Goal: Task Accomplishment & Management: Use online tool/utility

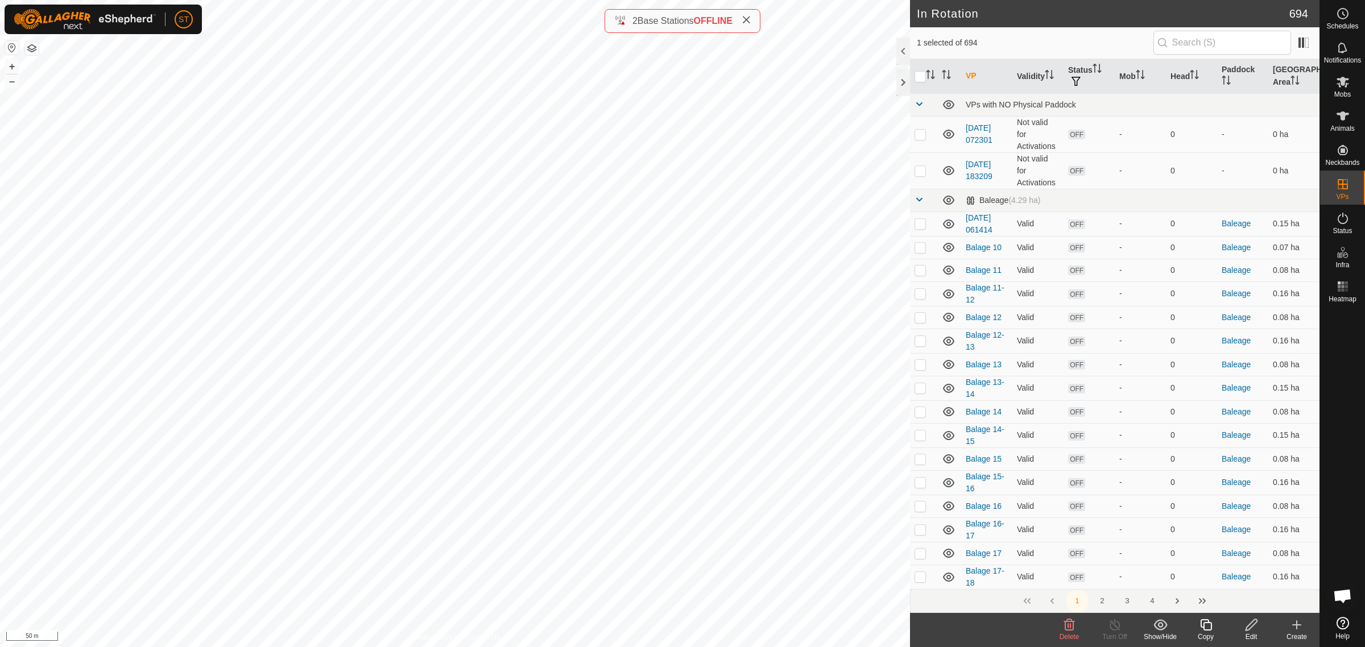
click at [1206, 629] on icon at bounding box center [1206, 625] width 14 height 14
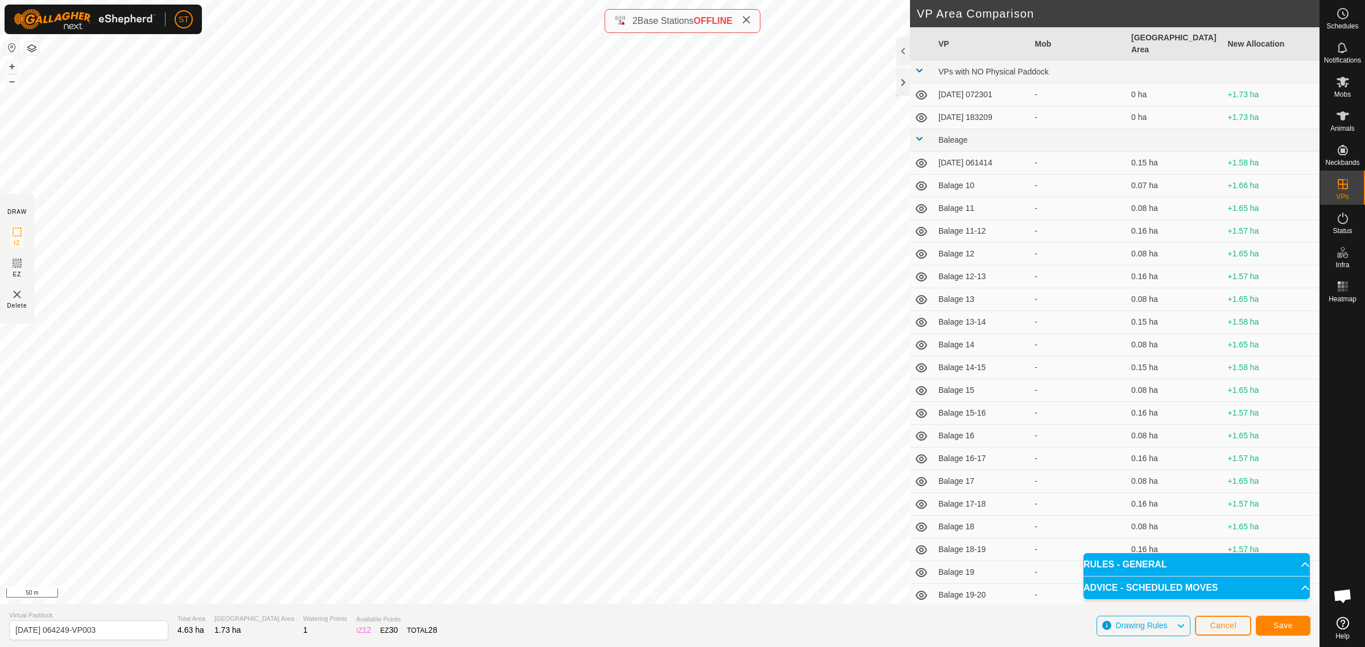
click at [1277, 629] on span "Save" at bounding box center [1283, 625] width 19 height 9
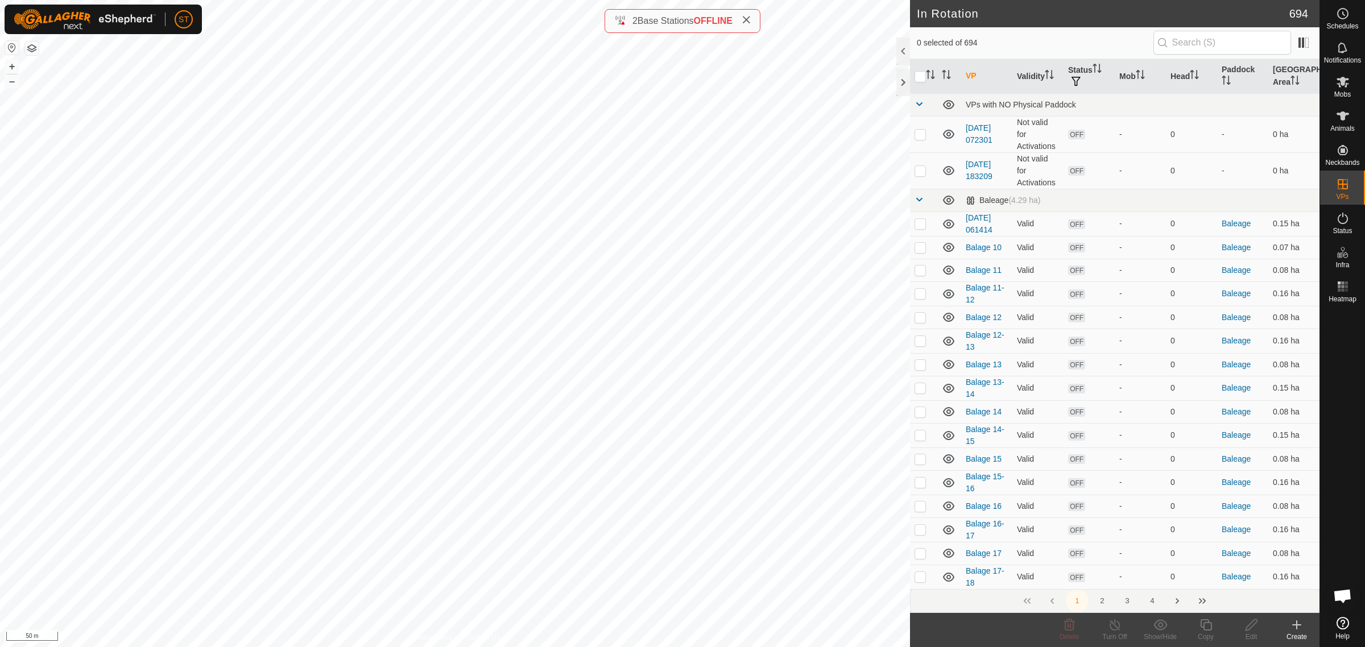
click at [1341, 84] on icon at bounding box center [1343, 82] width 13 height 11
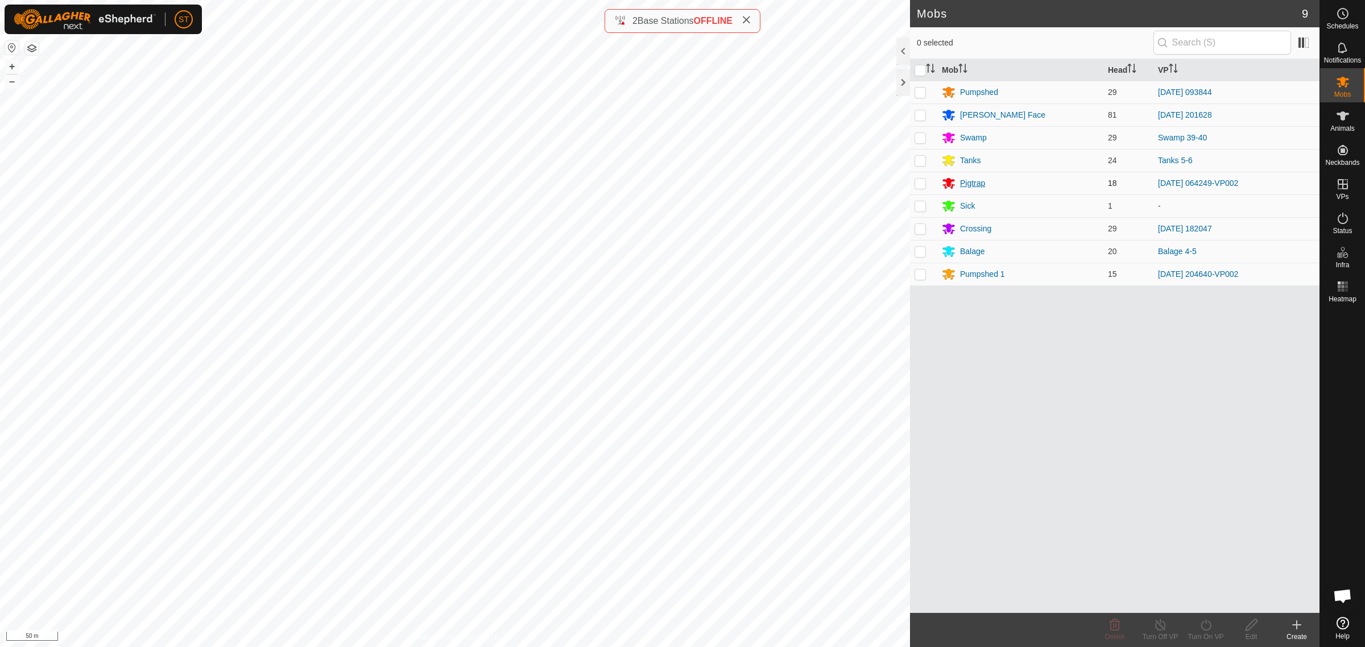
click at [968, 185] on div "Pigtrap" at bounding box center [972, 183] width 25 height 12
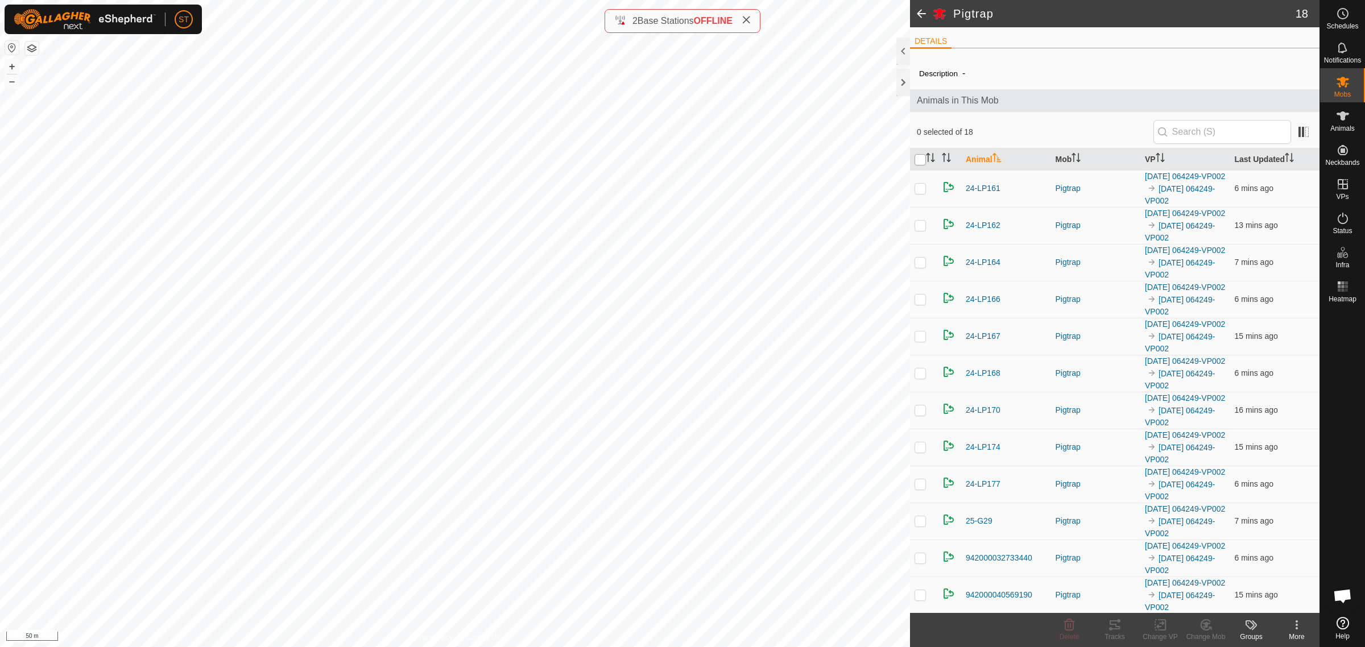
click at [921, 161] on input "checkbox" at bounding box center [920, 159] width 11 height 11
checkbox input "true"
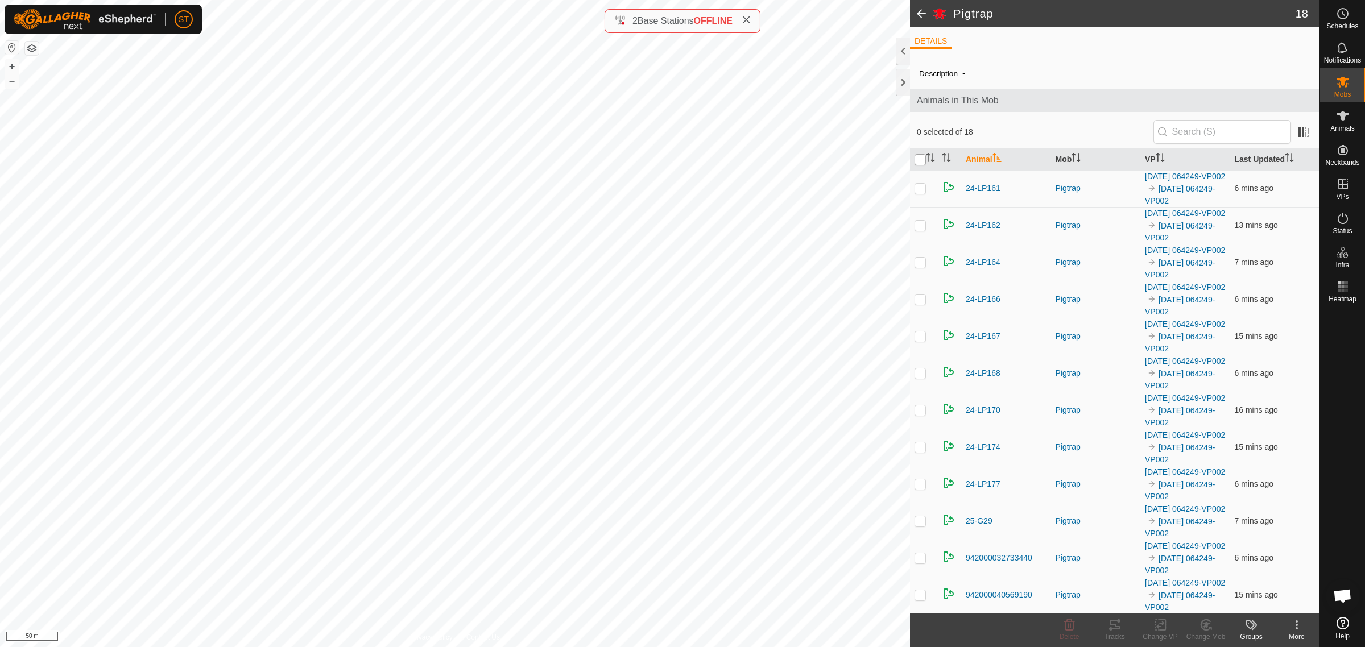
checkbox input "true"
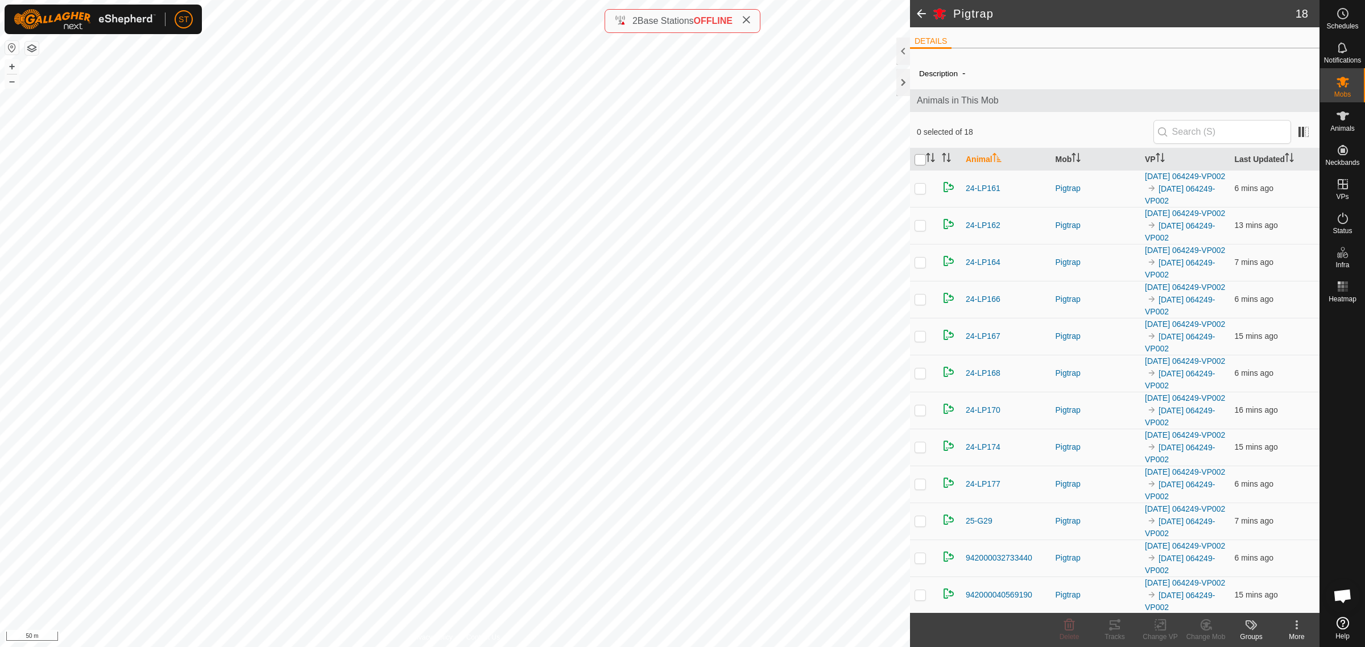
checkbox input "true"
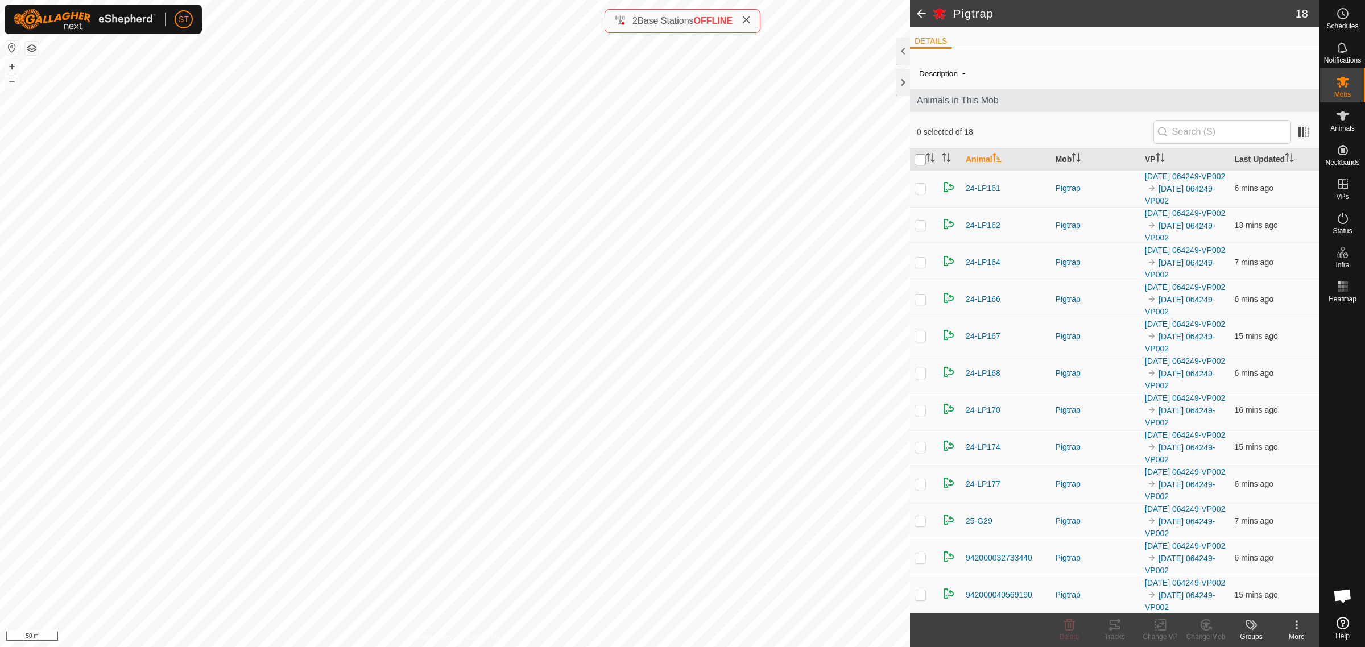
checkbox input "true"
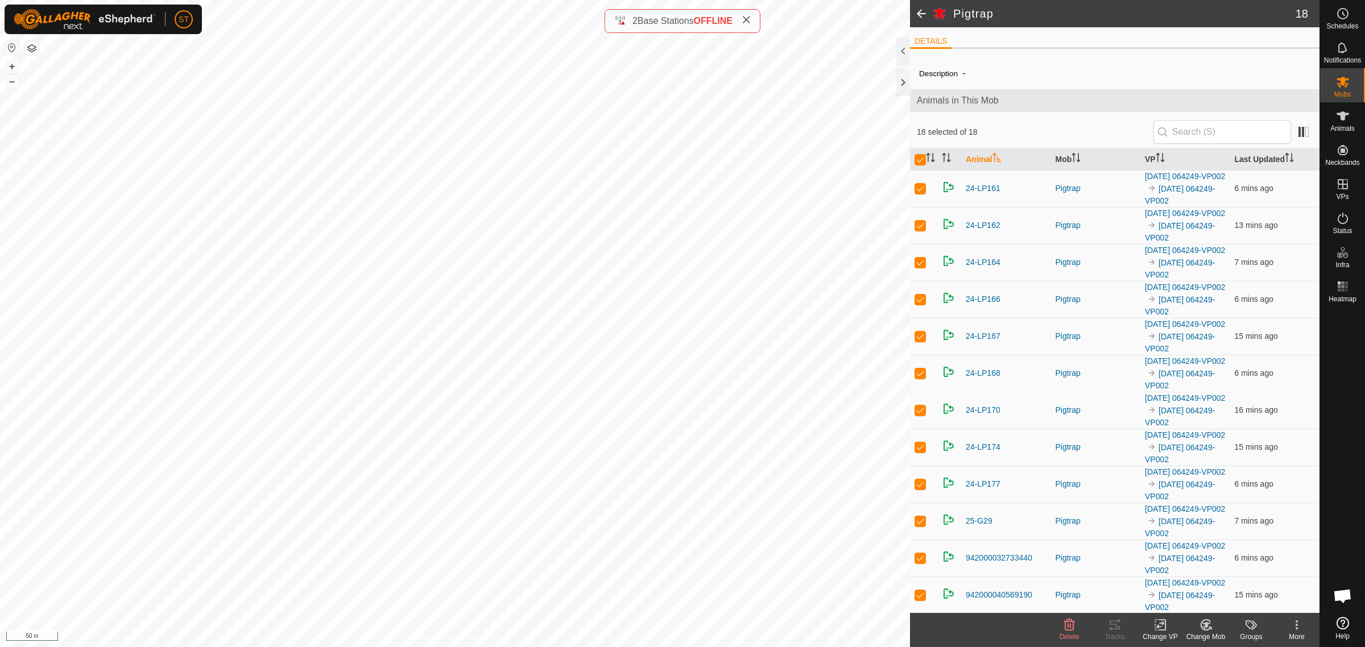
click at [1159, 625] on icon at bounding box center [1161, 625] width 14 height 14
click at [1172, 575] on link "Choose VP..." at bounding box center [1194, 576] width 113 height 23
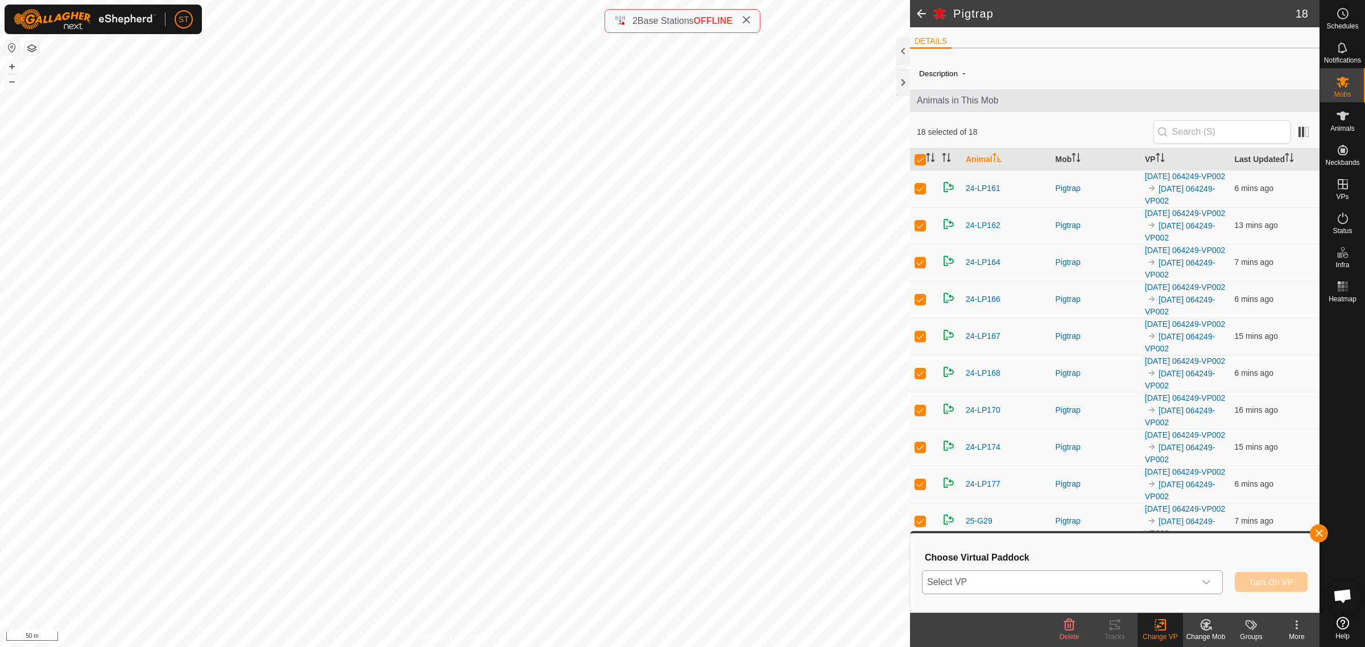
click at [1206, 581] on icon "dropdown trigger" at bounding box center [1206, 582] width 9 height 9
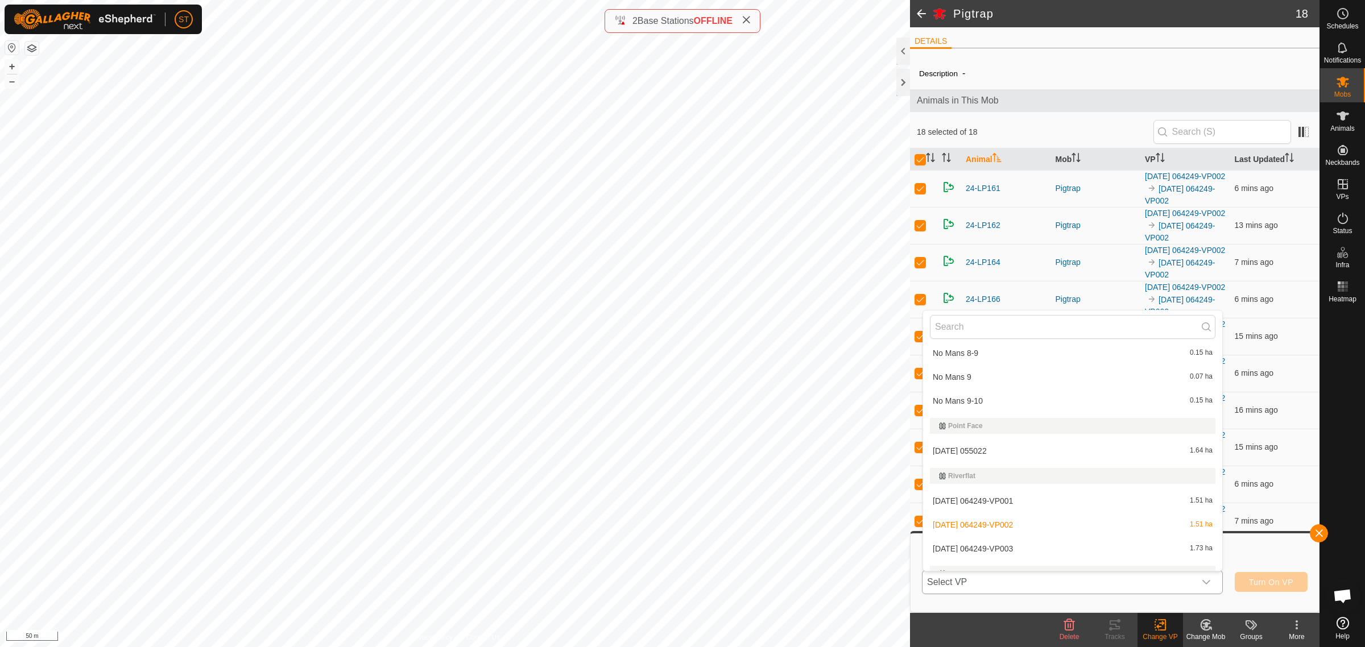
scroll to position [9669, 0]
click at [1013, 555] on li "[DATE] 064249-VP003 1.73 ha" at bounding box center [1072, 566] width 299 height 23
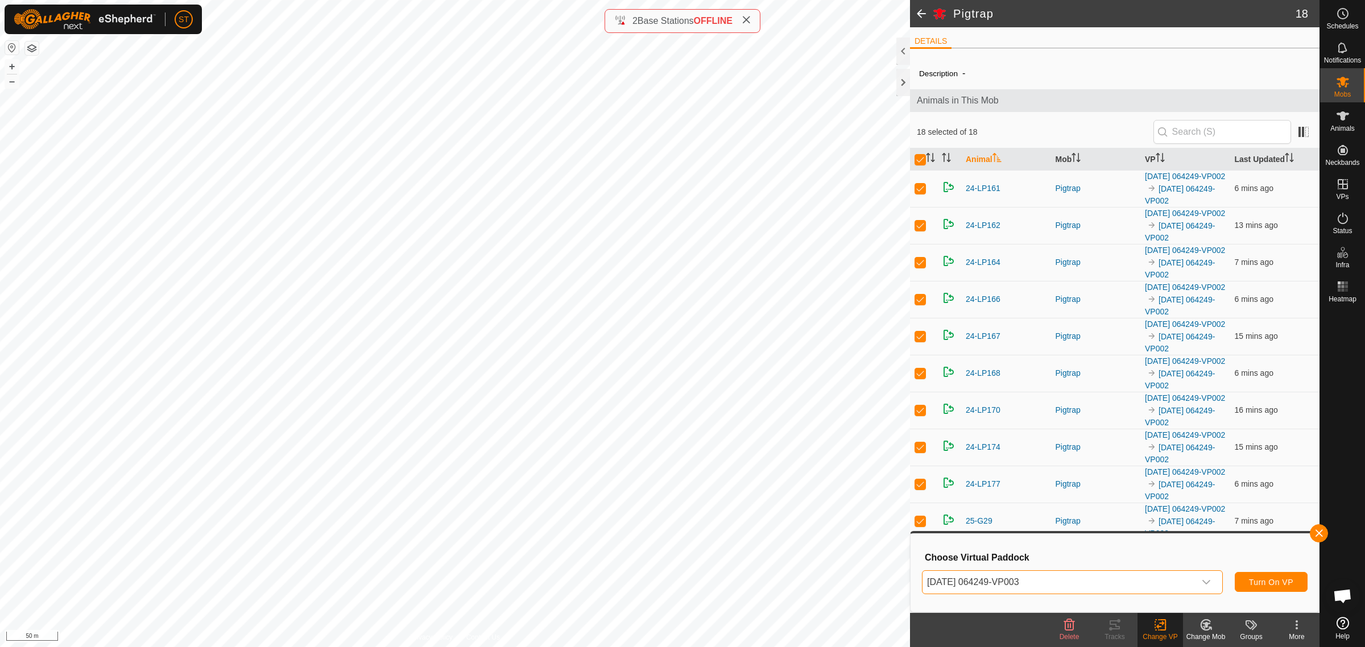
click at [1269, 584] on span "Turn On VP" at bounding box center [1271, 582] width 44 height 9
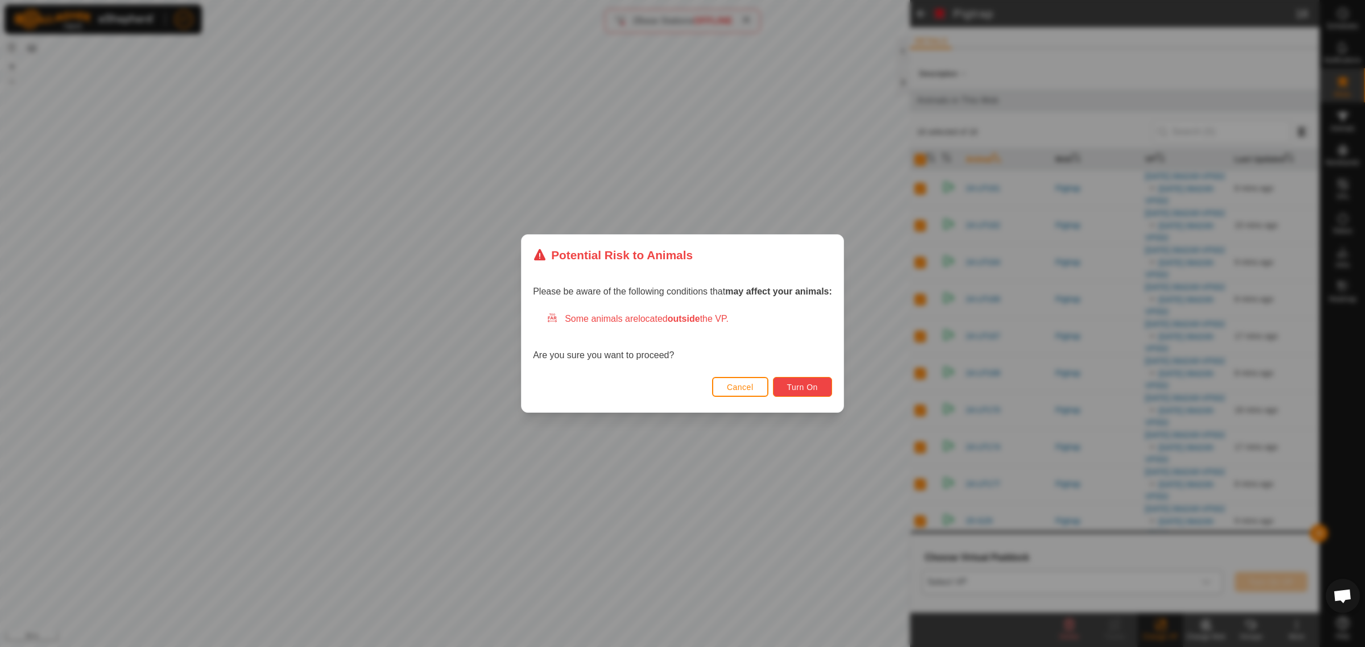
click at [814, 391] on button "Turn On" at bounding box center [802, 387] width 59 height 20
